Goal: Transaction & Acquisition: Purchase product/service

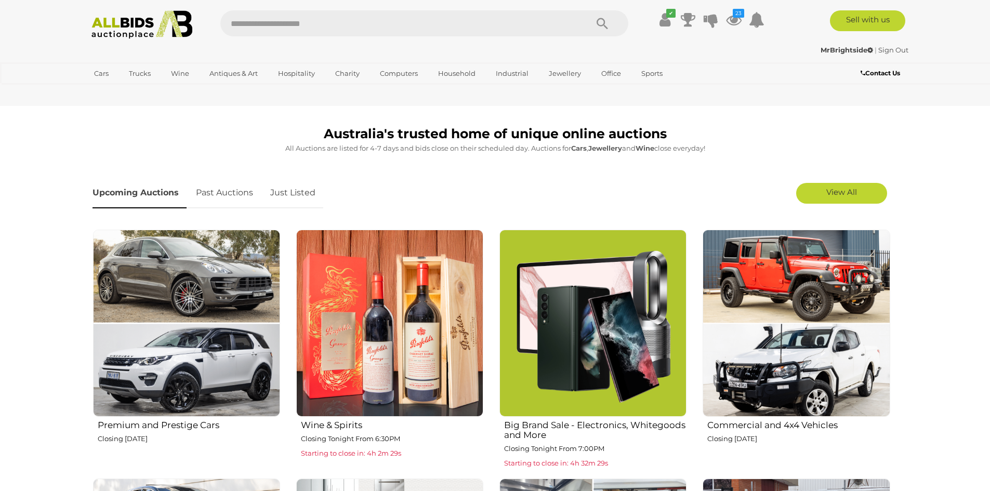
scroll to position [260, 0]
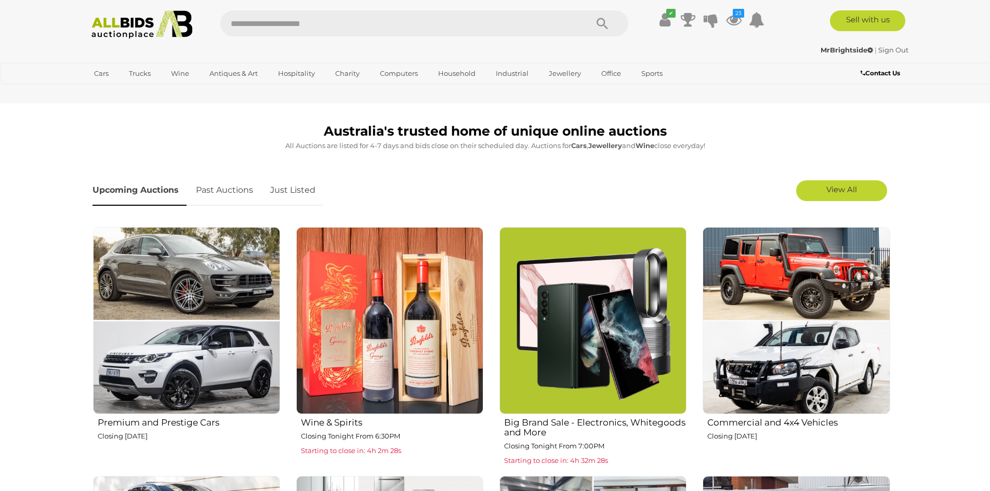
click at [317, 194] on link "Just Listed" at bounding box center [293, 190] width 61 height 31
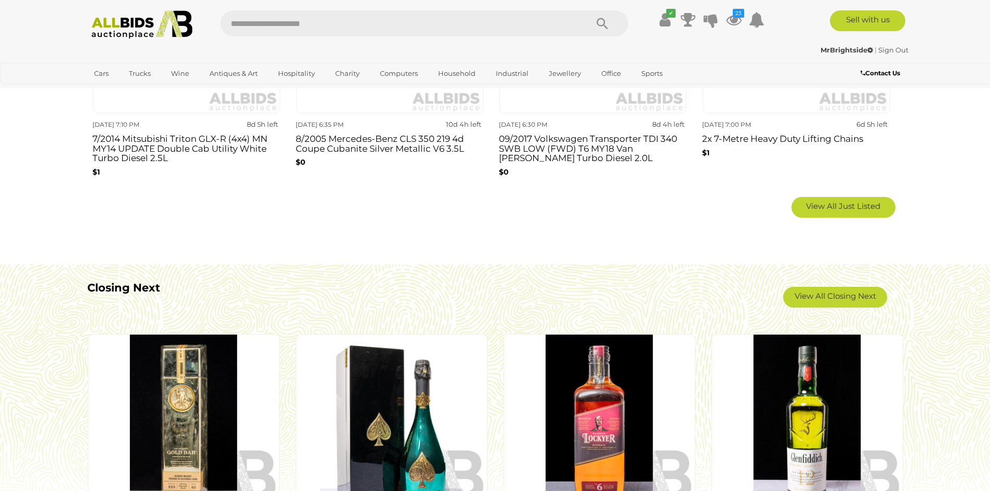
scroll to position [832, 0]
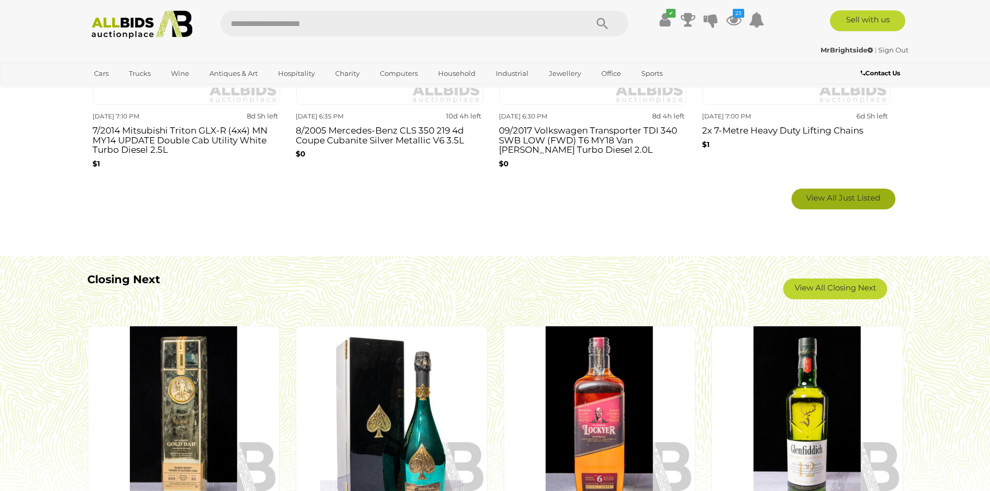
click at [820, 196] on span "View All Just Listed" at bounding box center [843, 198] width 74 height 10
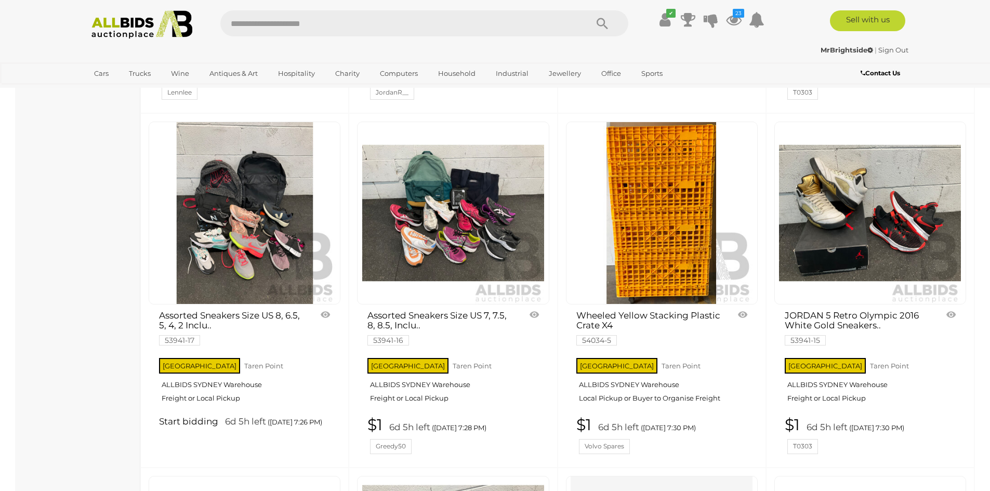
scroll to position [2495, 0]
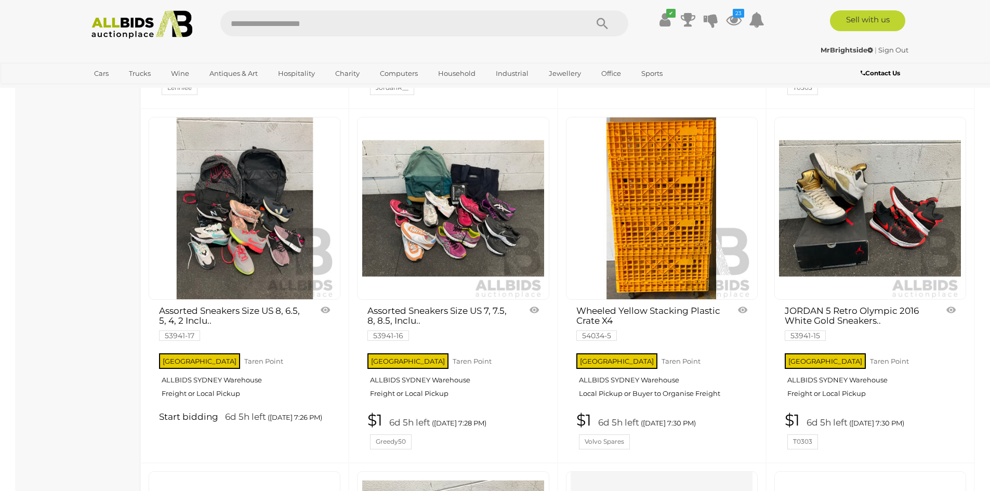
click at [231, 246] on img at bounding box center [245, 208] width 182 height 182
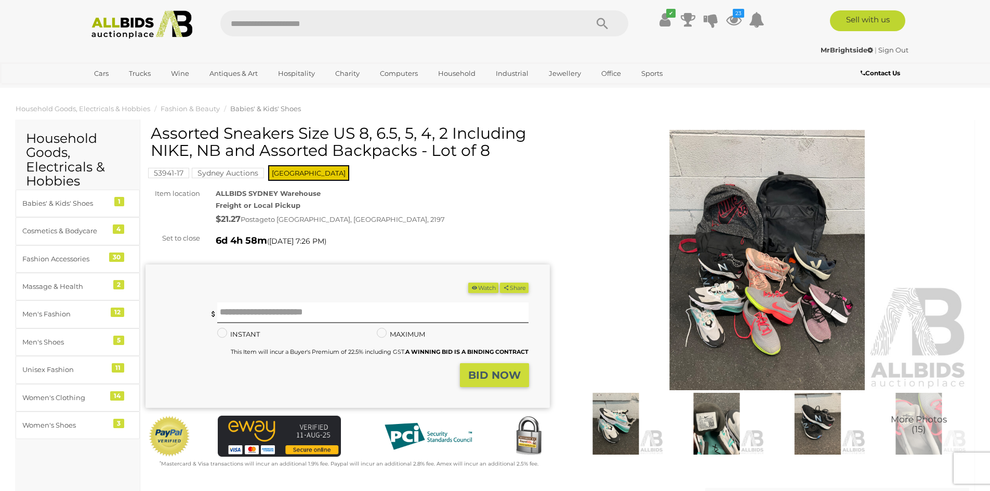
click at [759, 304] on img at bounding box center [768, 260] width 404 height 260
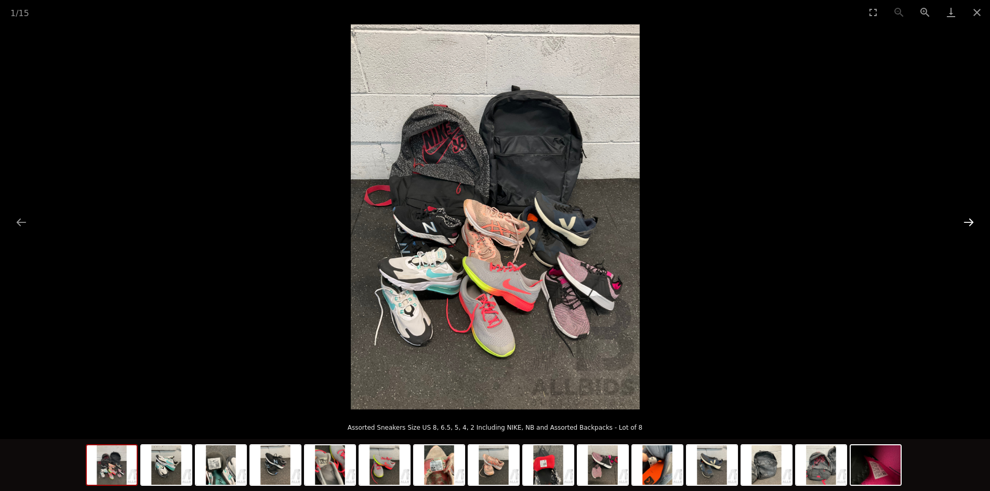
click at [972, 221] on button "Next slide" at bounding box center [969, 222] width 22 height 20
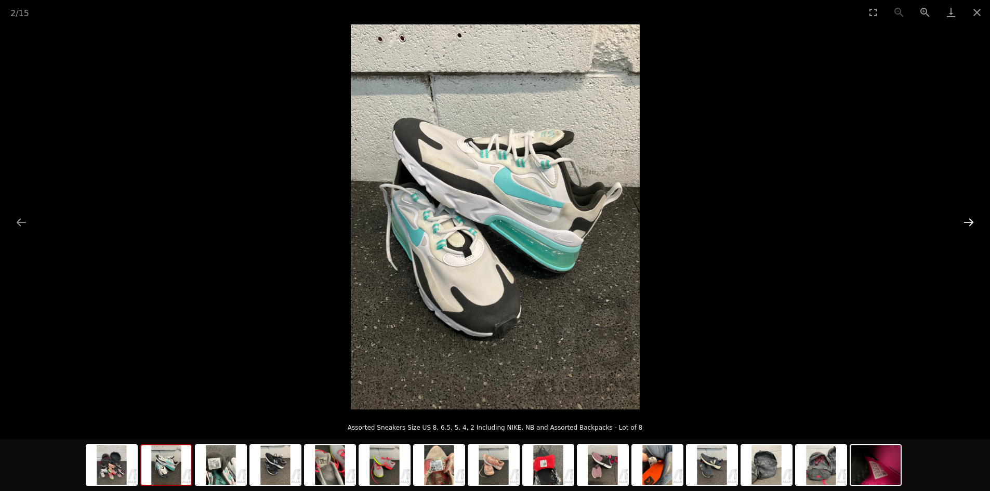
click at [972, 221] on button "Next slide" at bounding box center [969, 222] width 22 height 20
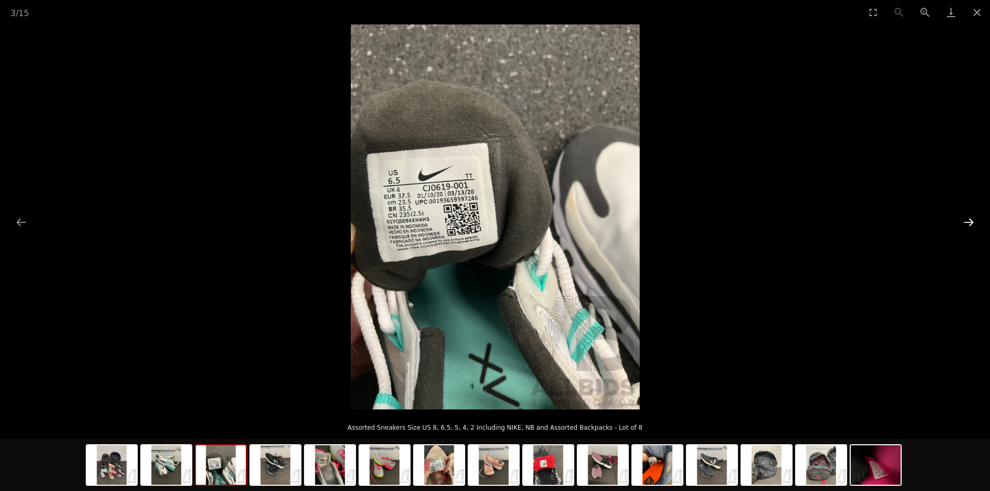
click at [972, 221] on button "Next slide" at bounding box center [969, 222] width 22 height 20
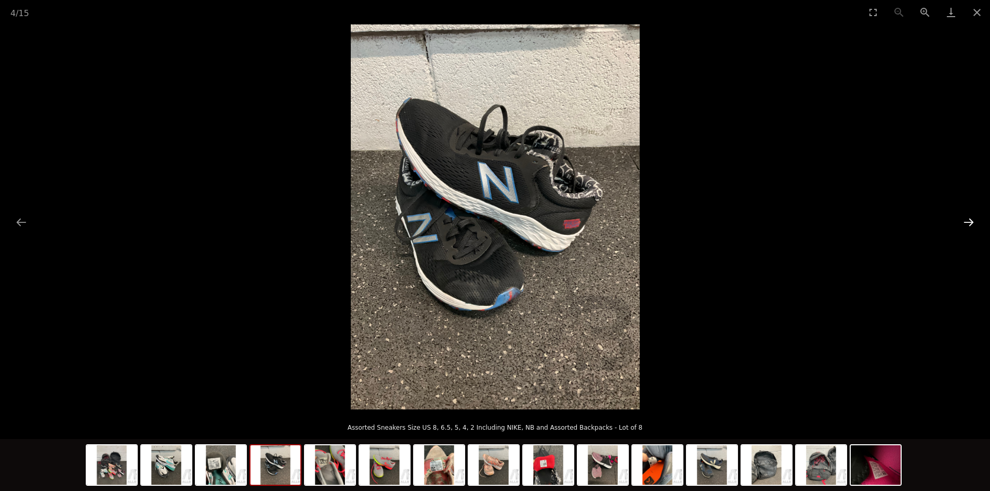
click at [972, 221] on button "Next slide" at bounding box center [969, 222] width 22 height 20
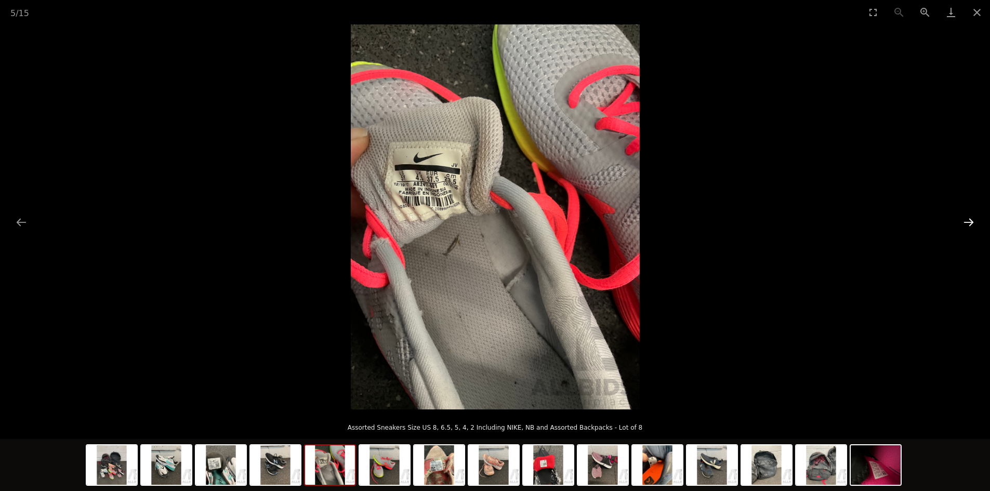
click at [972, 221] on button "Next slide" at bounding box center [969, 222] width 22 height 20
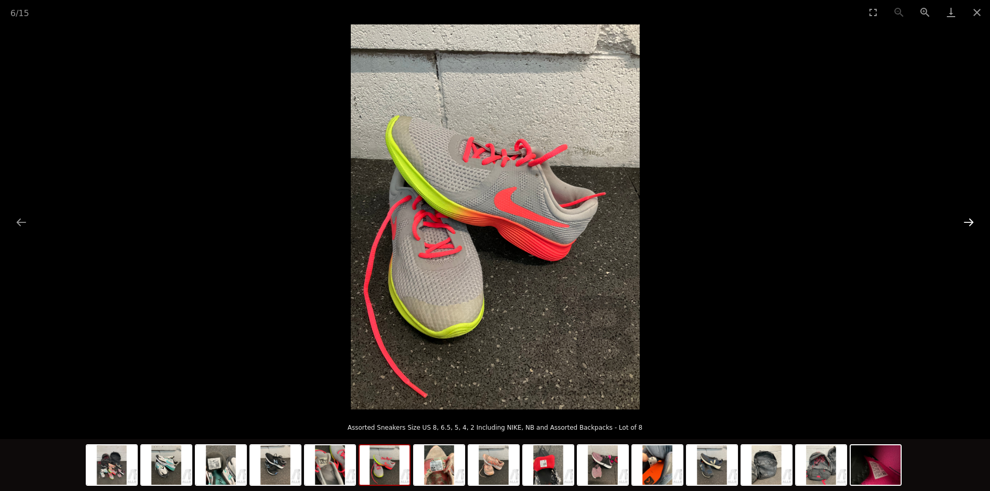
click at [972, 221] on button "Next slide" at bounding box center [969, 222] width 22 height 20
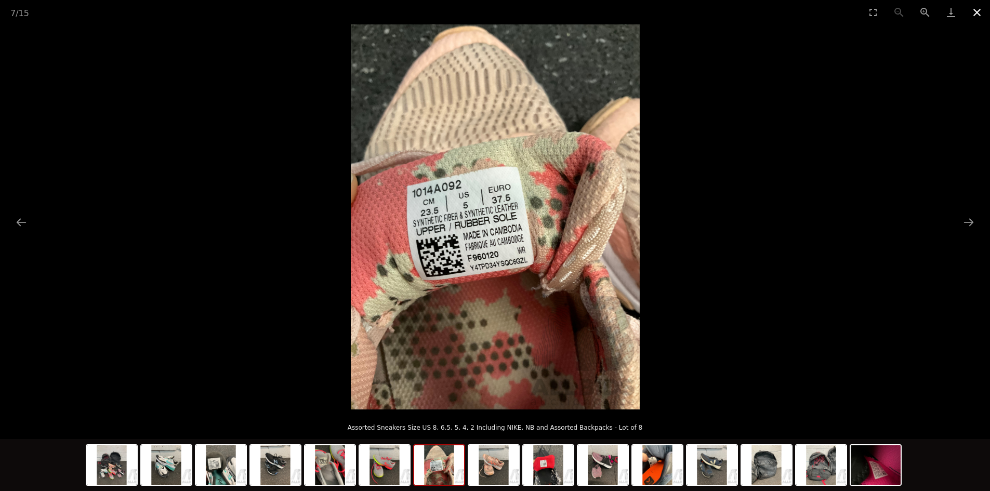
click at [973, 10] on button "Close gallery" at bounding box center [977, 12] width 26 height 24
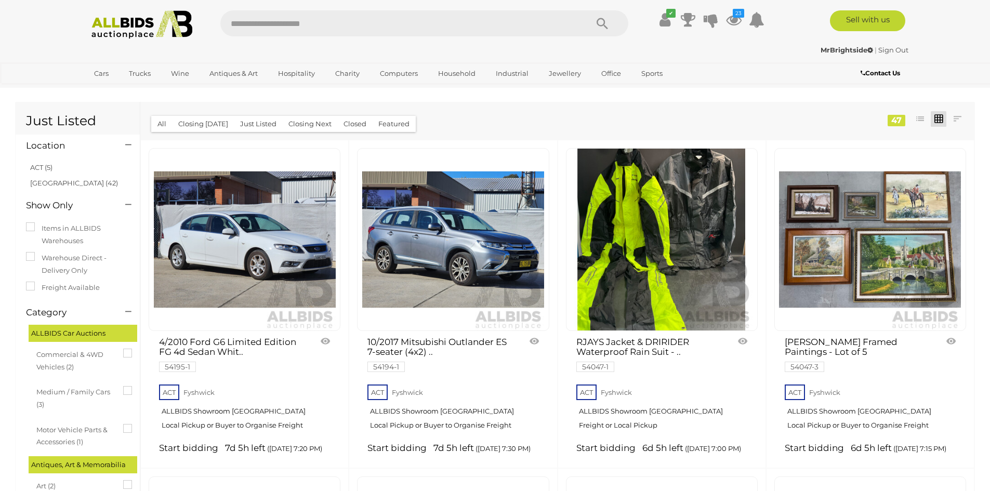
scroll to position [2495, 0]
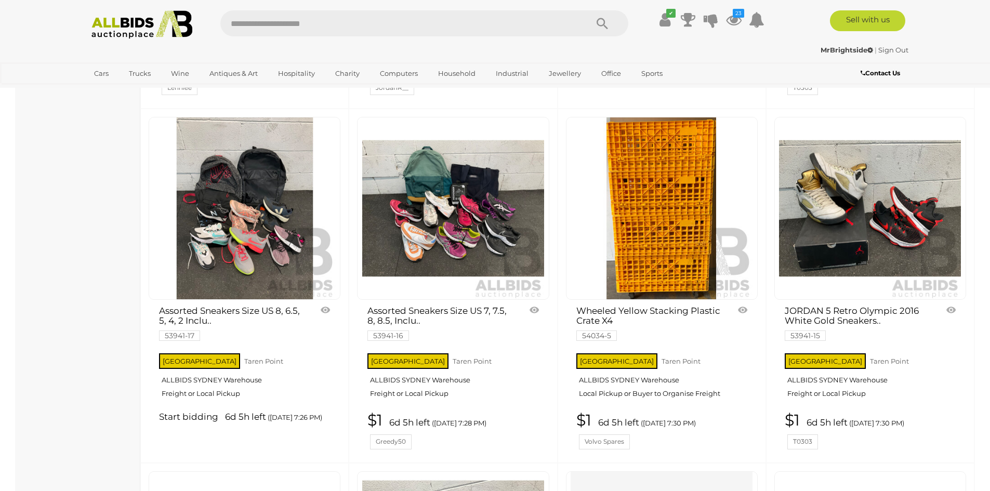
click at [835, 199] on link at bounding box center [871, 208] width 192 height 183
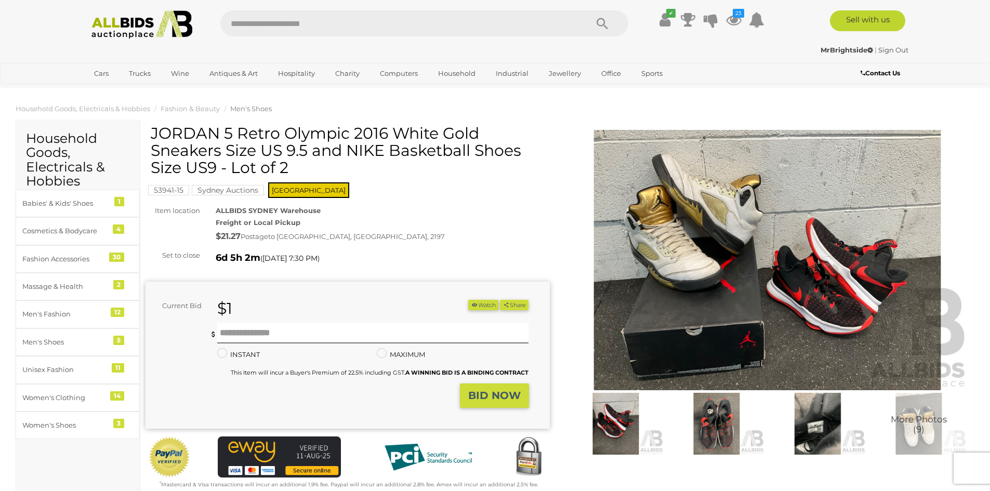
click at [745, 274] on img at bounding box center [768, 260] width 404 height 260
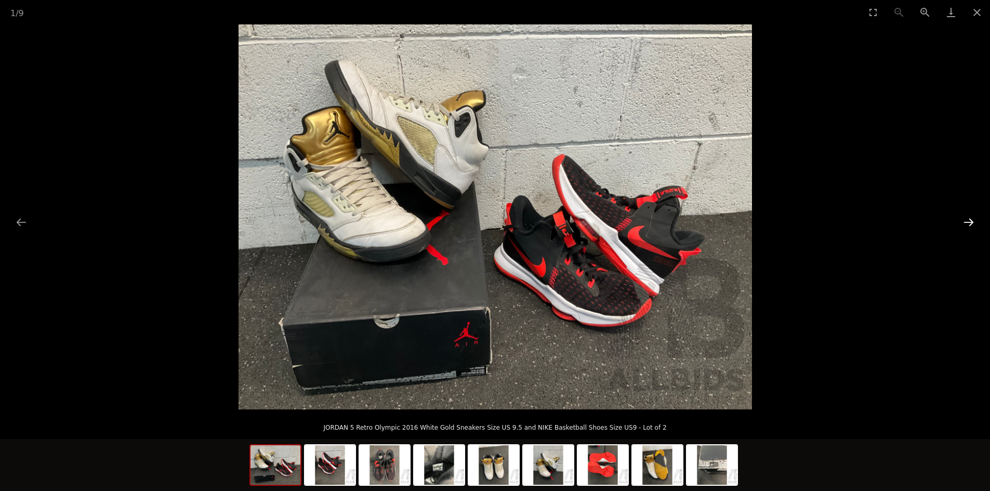
click at [971, 217] on button "Next slide" at bounding box center [969, 222] width 22 height 20
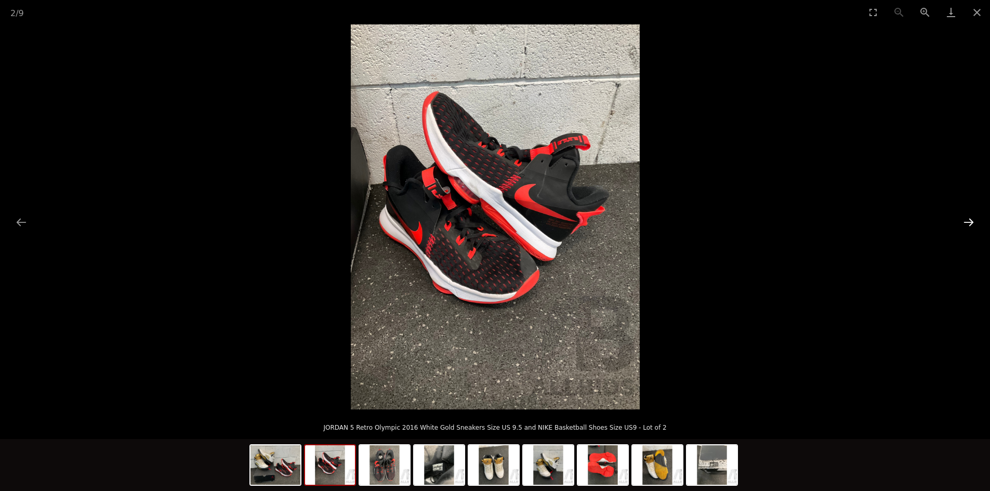
click at [971, 217] on button "Next slide" at bounding box center [969, 222] width 22 height 20
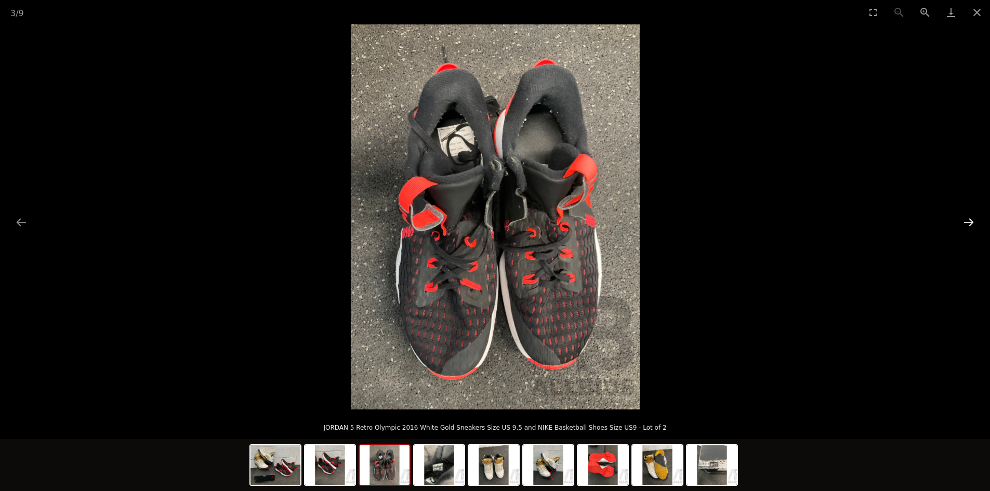
click at [971, 217] on button "Next slide" at bounding box center [969, 222] width 22 height 20
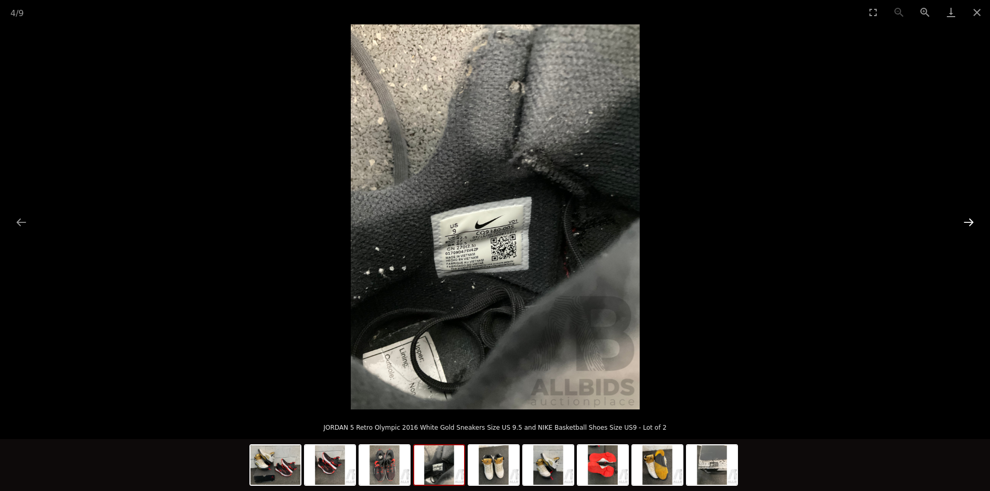
click at [971, 217] on button "Next slide" at bounding box center [969, 222] width 22 height 20
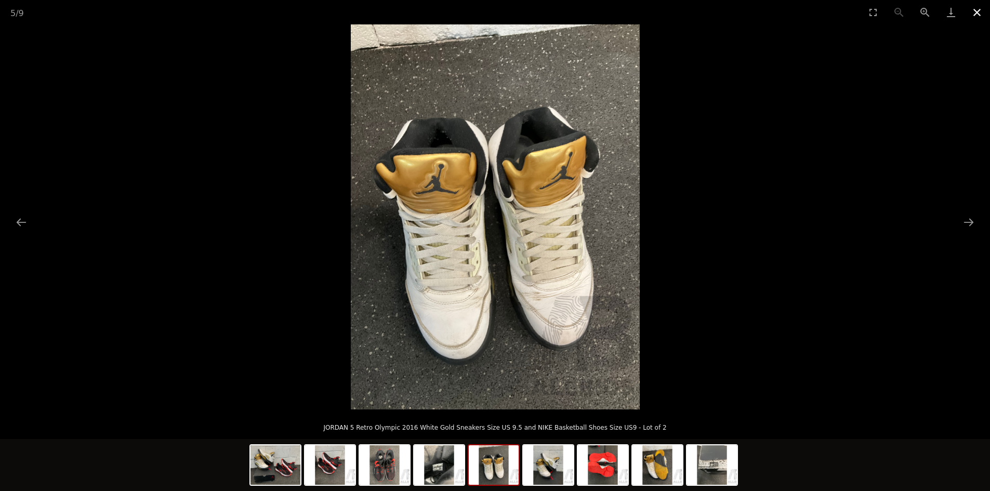
click at [979, 15] on button "Close gallery" at bounding box center [977, 12] width 26 height 24
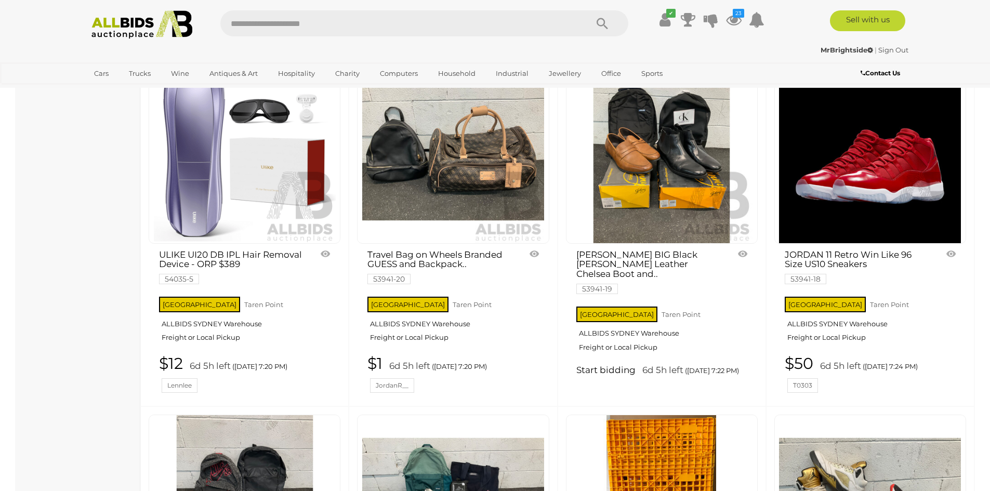
scroll to position [2079, 0]
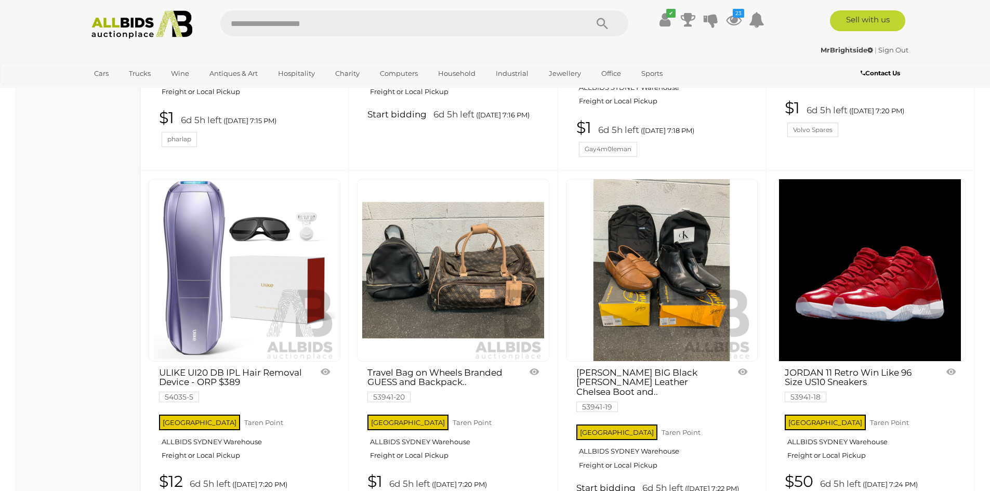
click at [846, 333] on img at bounding box center [870, 270] width 182 height 182
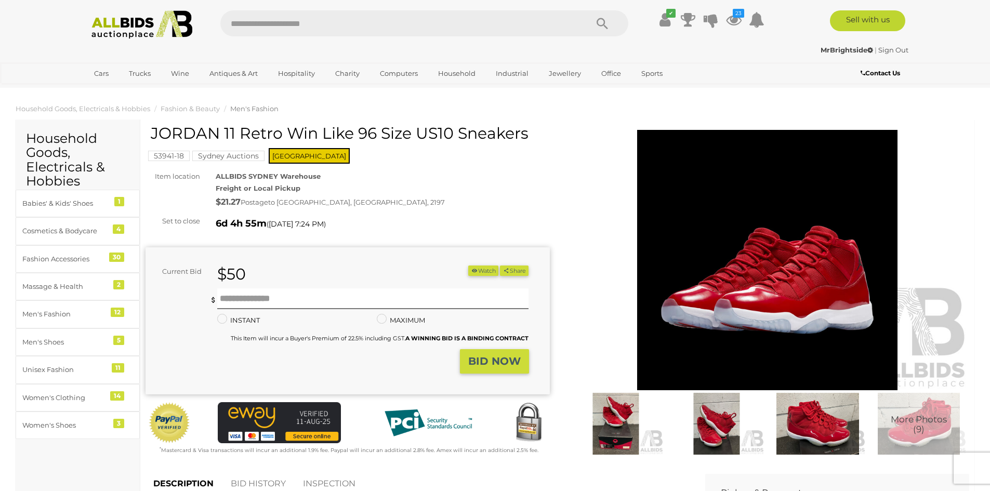
click at [625, 435] on img at bounding box center [616, 424] width 96 height 62
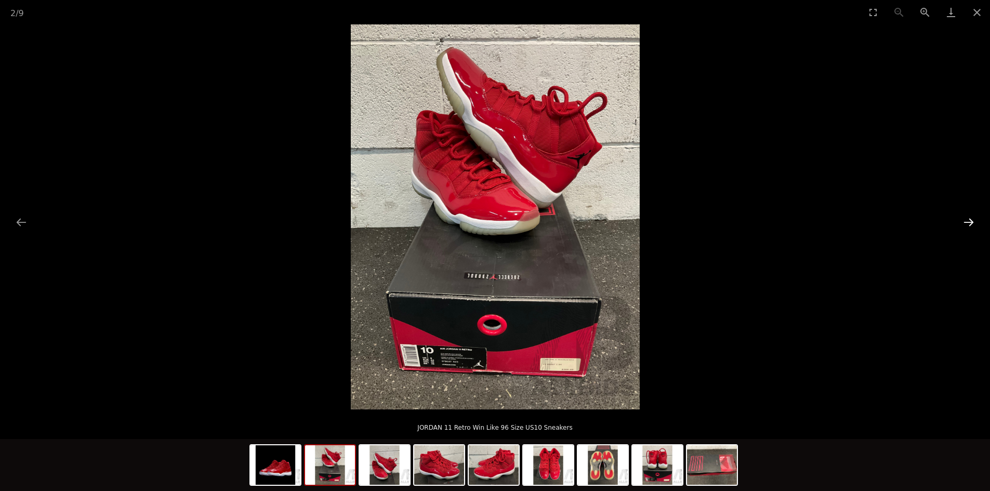
click at [966, 220] on button "Next slide" at bounding box center [969, 222] width 22 height 20
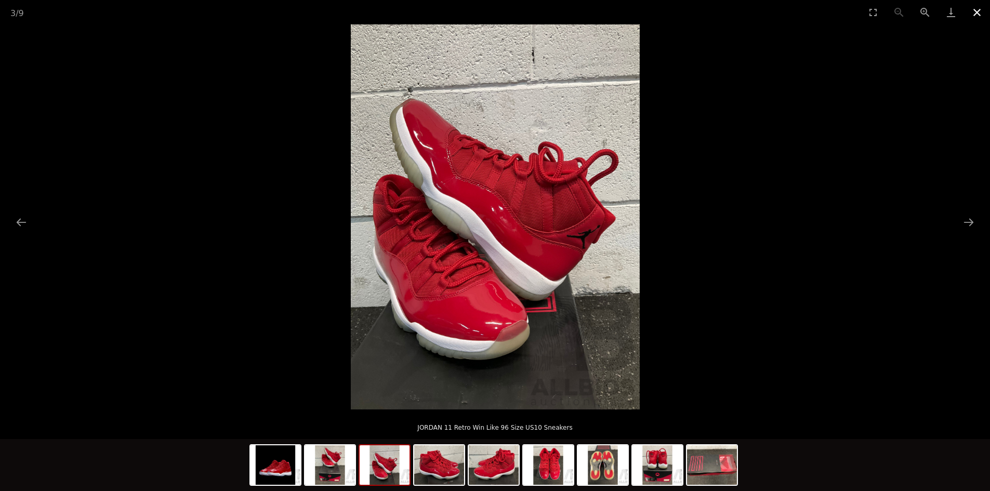
click at [972, 16] on button "Close gallery" at bounding box center [977, 12] width 26 height 24
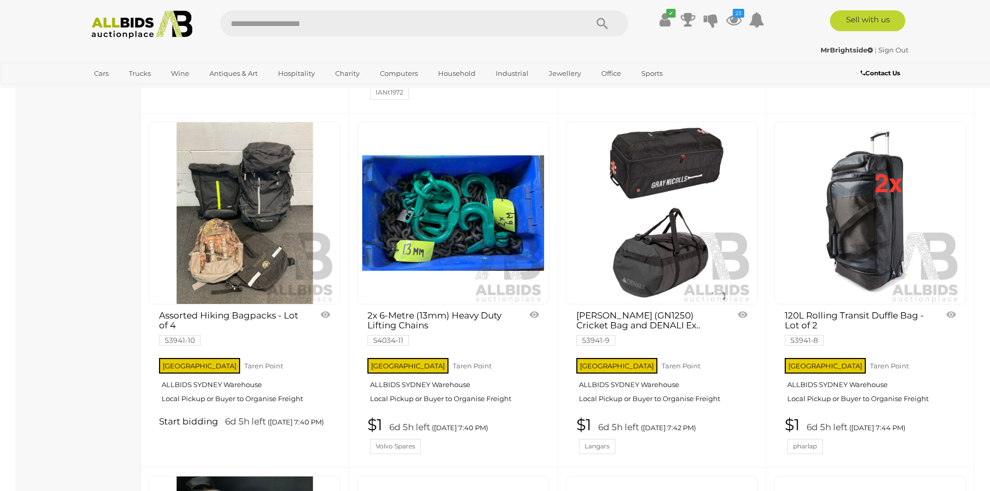
scroll to position [3223, 0]
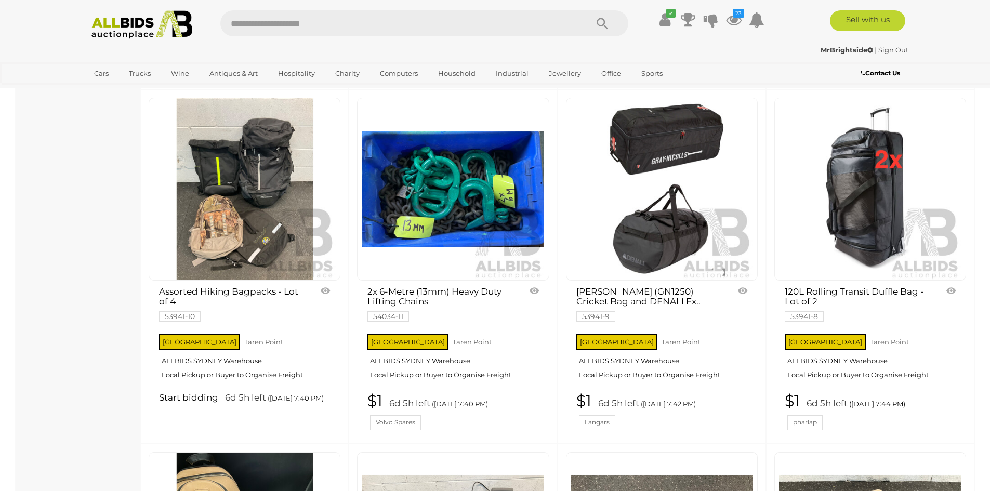
click at [804, 293] on link "120L Rolling Transit Duffle Bag - Lot of 2 53941-8" at bounding box center [857, 303] width 145 height 33
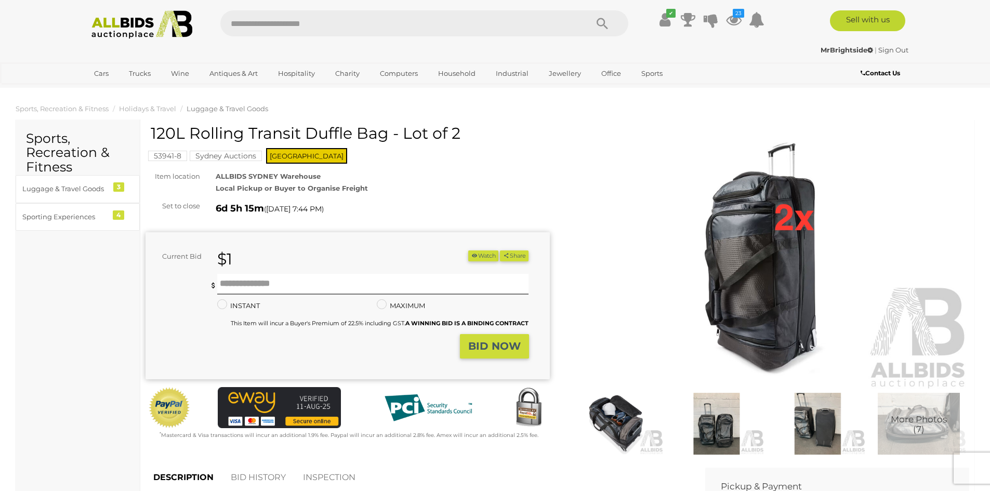
drag, startPoint x: 152, startPoint y: 126, endPoint x: 387, endPoint y: 132, distance: 234.5
click at [387, 132] on h1 "120L Rolling Transit Duffle Bag - Lot of 2" at bounding box center [349, 133] width 397 height 17
click at [769, 299] on img at bounding box center [768, 260] width 404 height 260
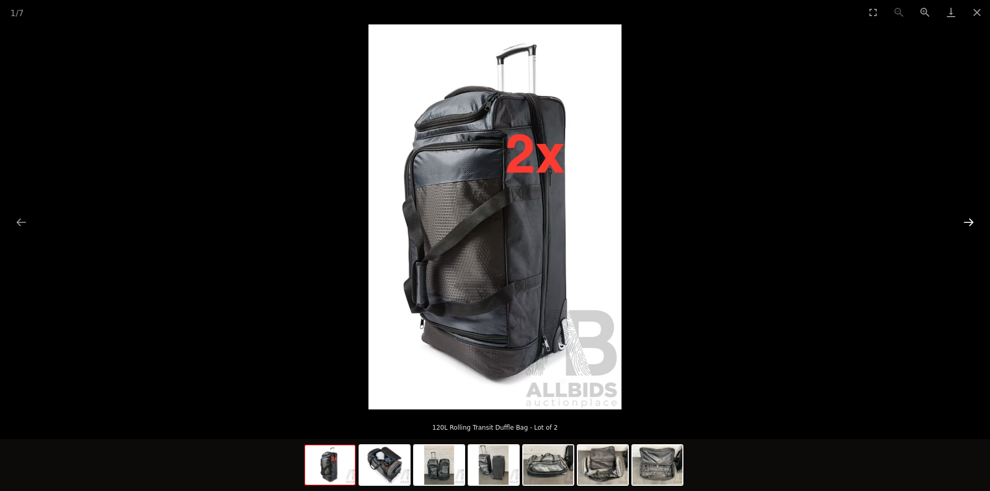
click at [963, 223] on button "Next slide" at bounding box center [969, 222] width 22 height 20
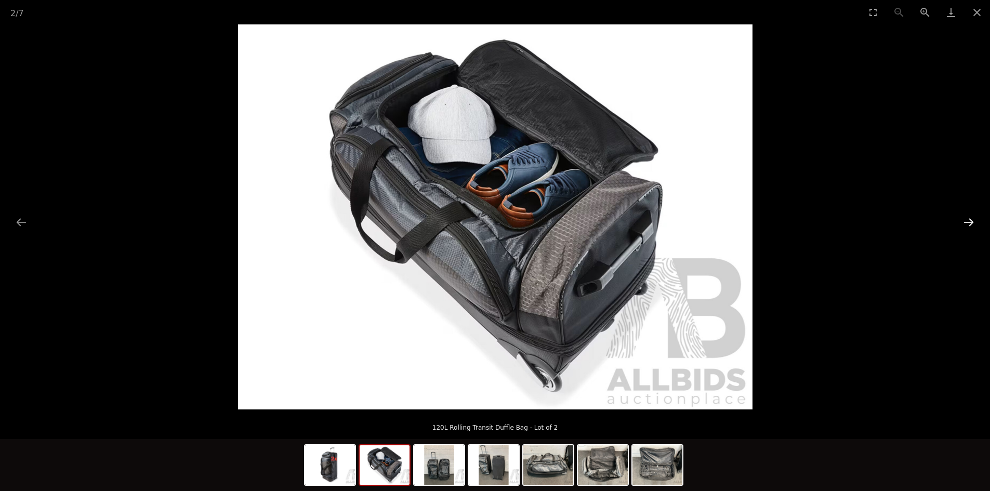
click at [963, 223] on button "Next slide" at bounding box center [969, 222] width 22 height 20
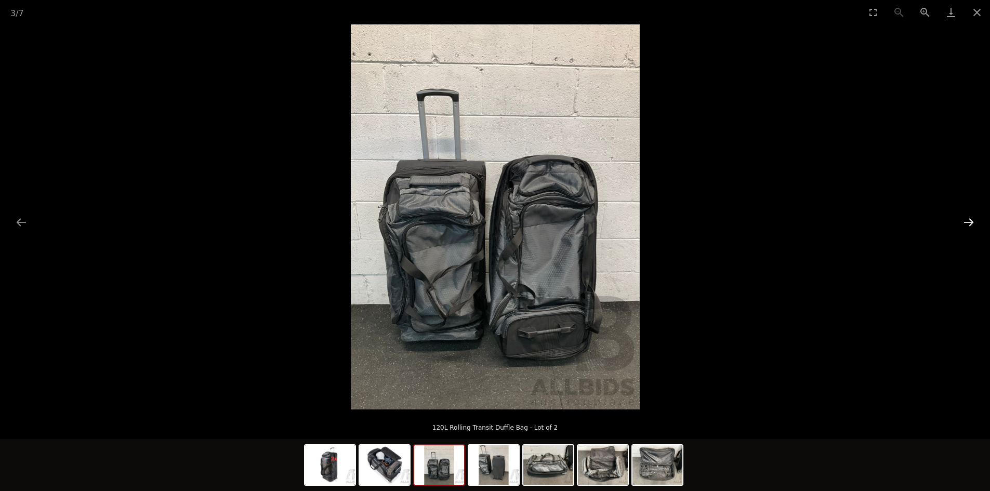
click at [963, 223] on button "Next slide" at bounding box center [969, 222] width 22 height 20
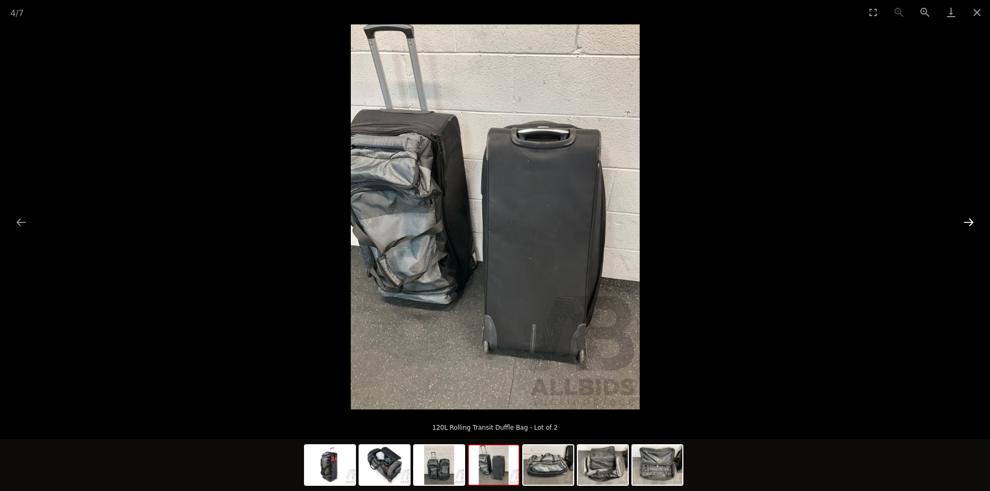
click at [963, 223] on button "Next slide" at bounding box center [969, 222] width 22 height 20
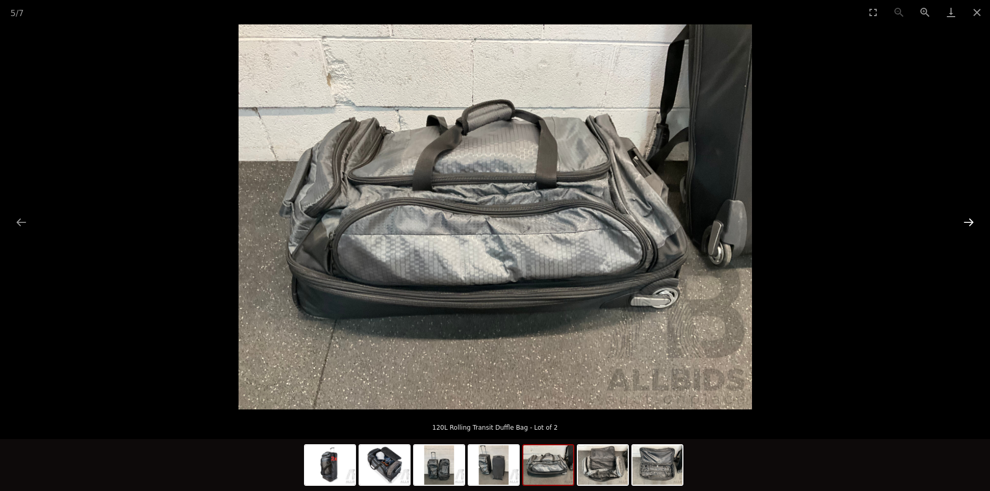
click at [963, 223] on button "Next slide" at bounding box center [969, 222] width 22 height 20
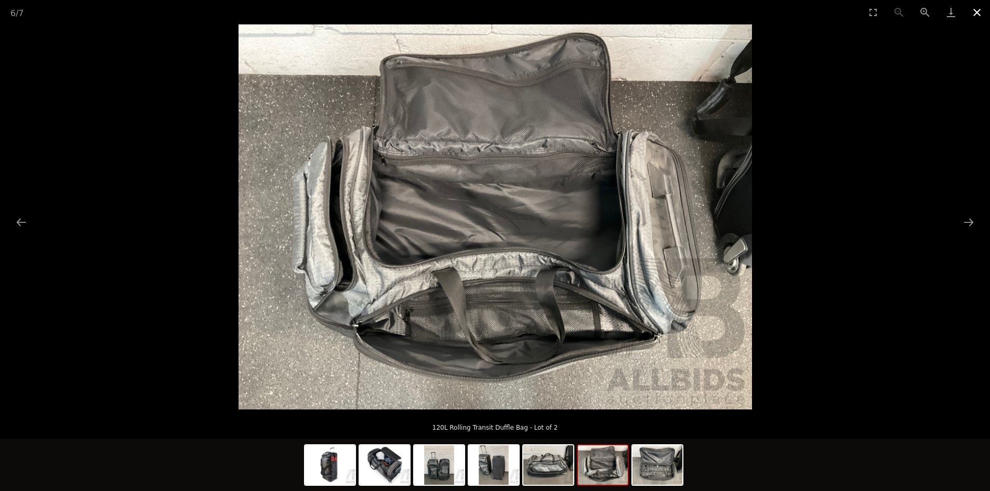
click at [974, 10] on button "Close gallery" at bounding box center [977, 12] width 26 height 24
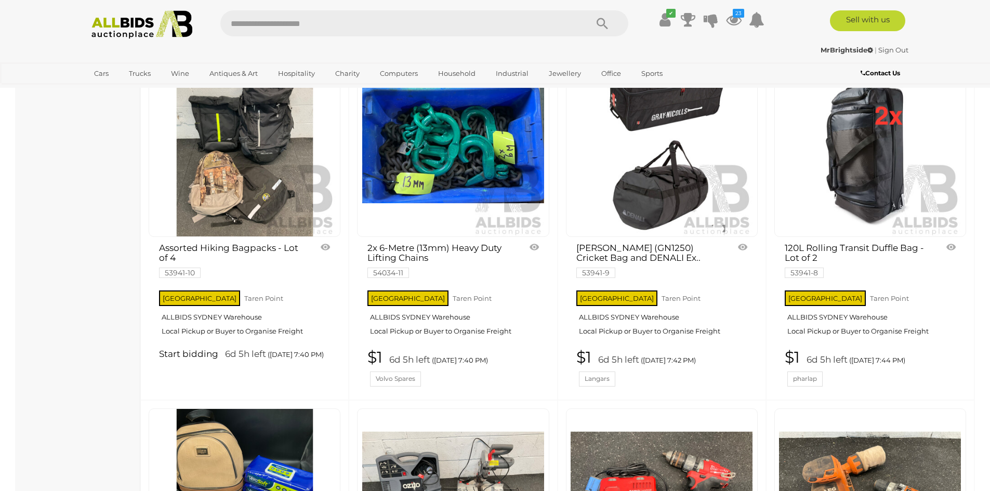
scroll to position [3223, 0]
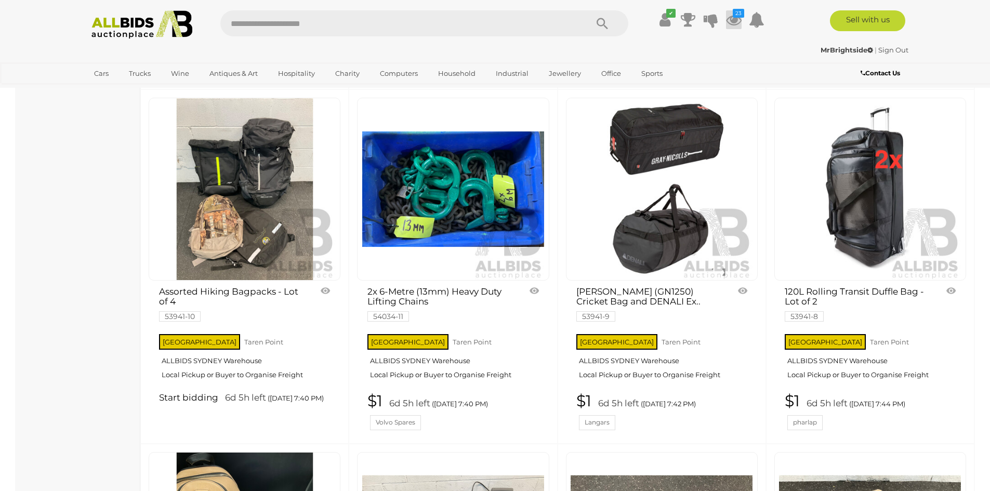
click at [739, 21] on icon at bounding box center [734, 19] width 16 height 19
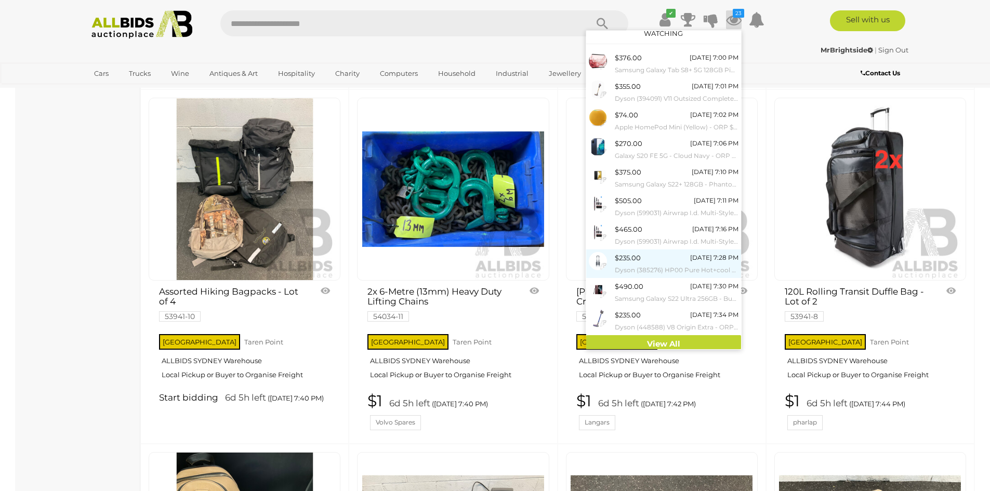
scroll to position [12, 0]
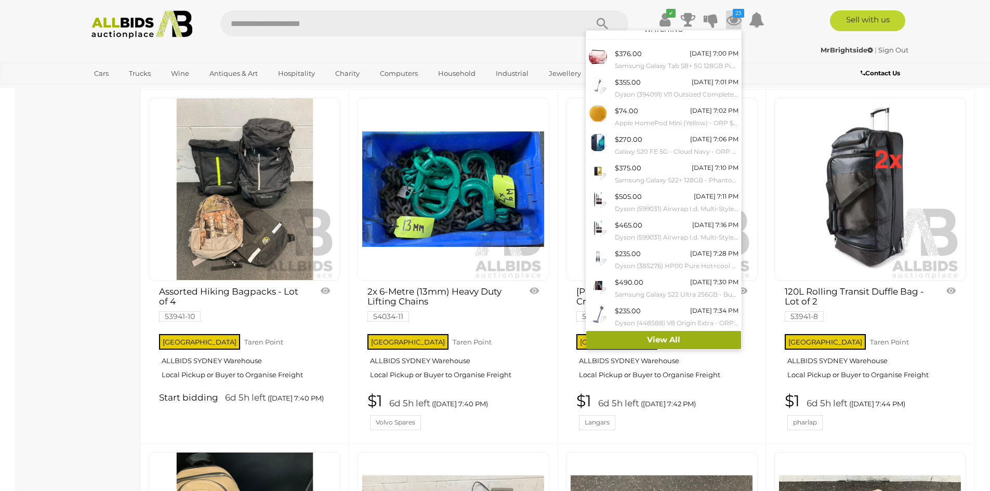
click at [665, 346] on link "View All" at bounding box center [663, 340] width 155 height 18
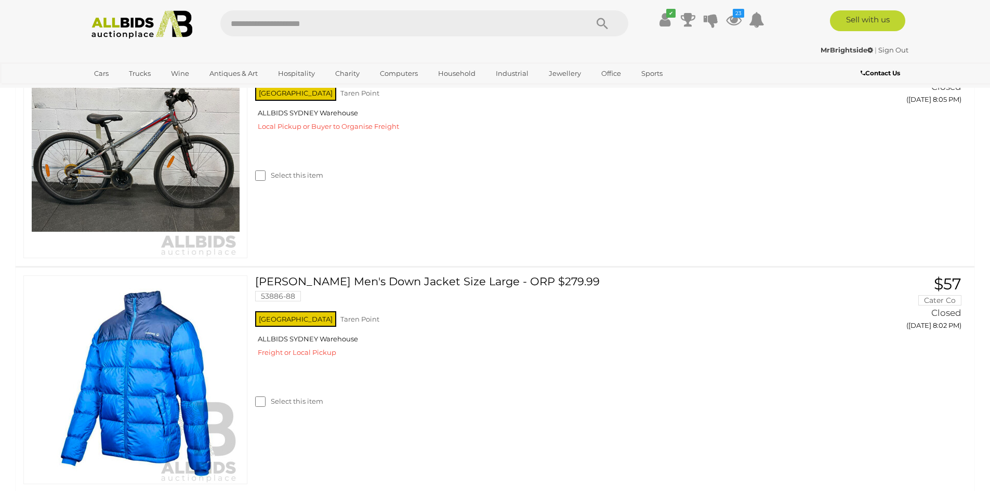
scroll to position [5562, 0]
